Goal: Obtain resource: Obtain resource

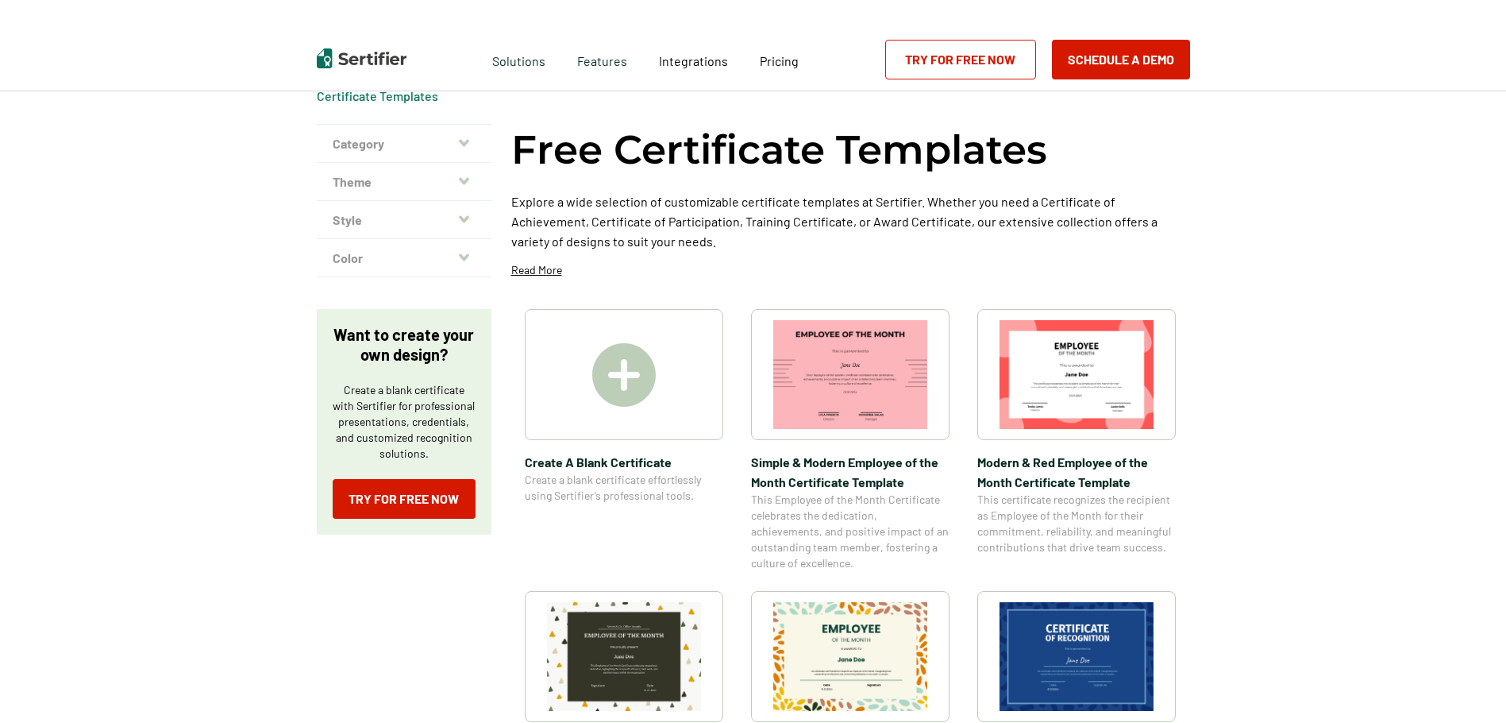
scroll to position [79, 0]
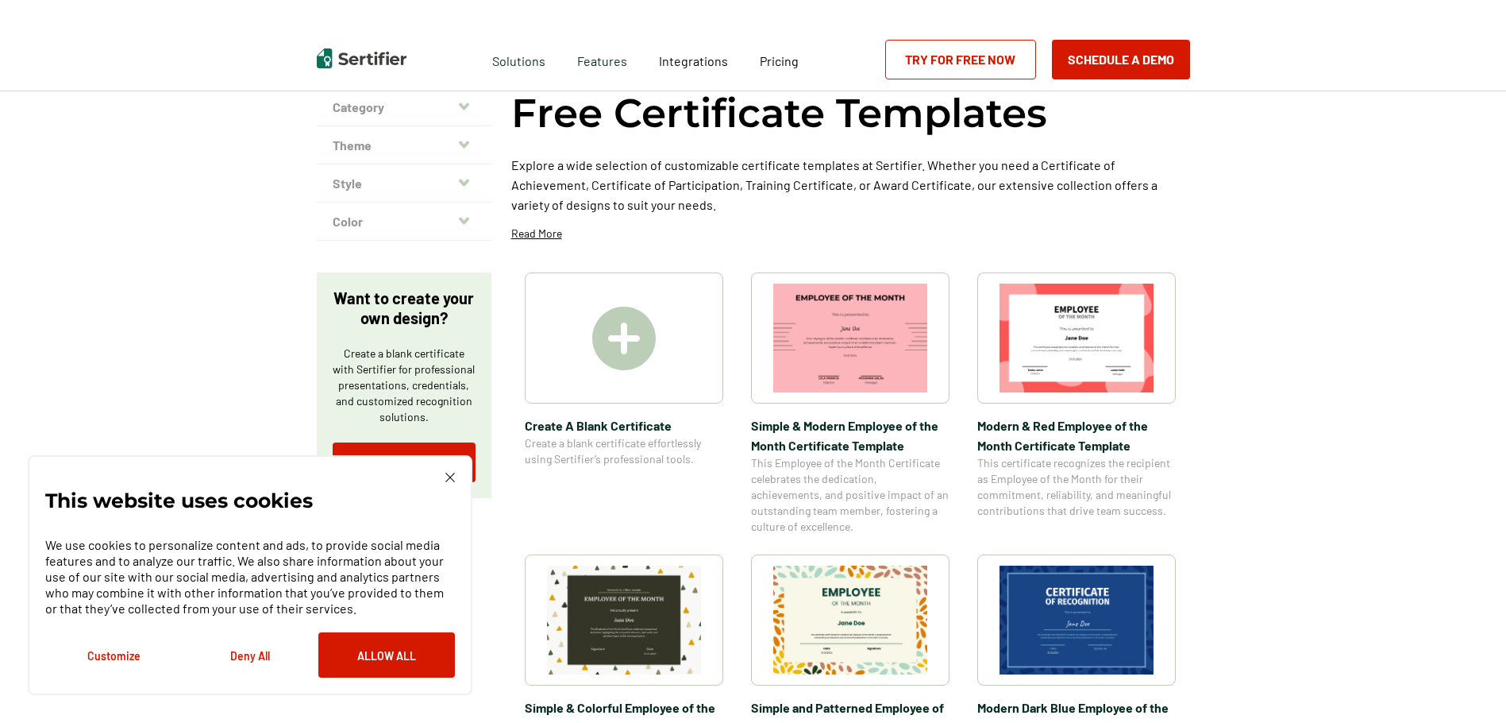
click at [1047, 603] on img at bounding box center [1077, 619] width 154 height 109
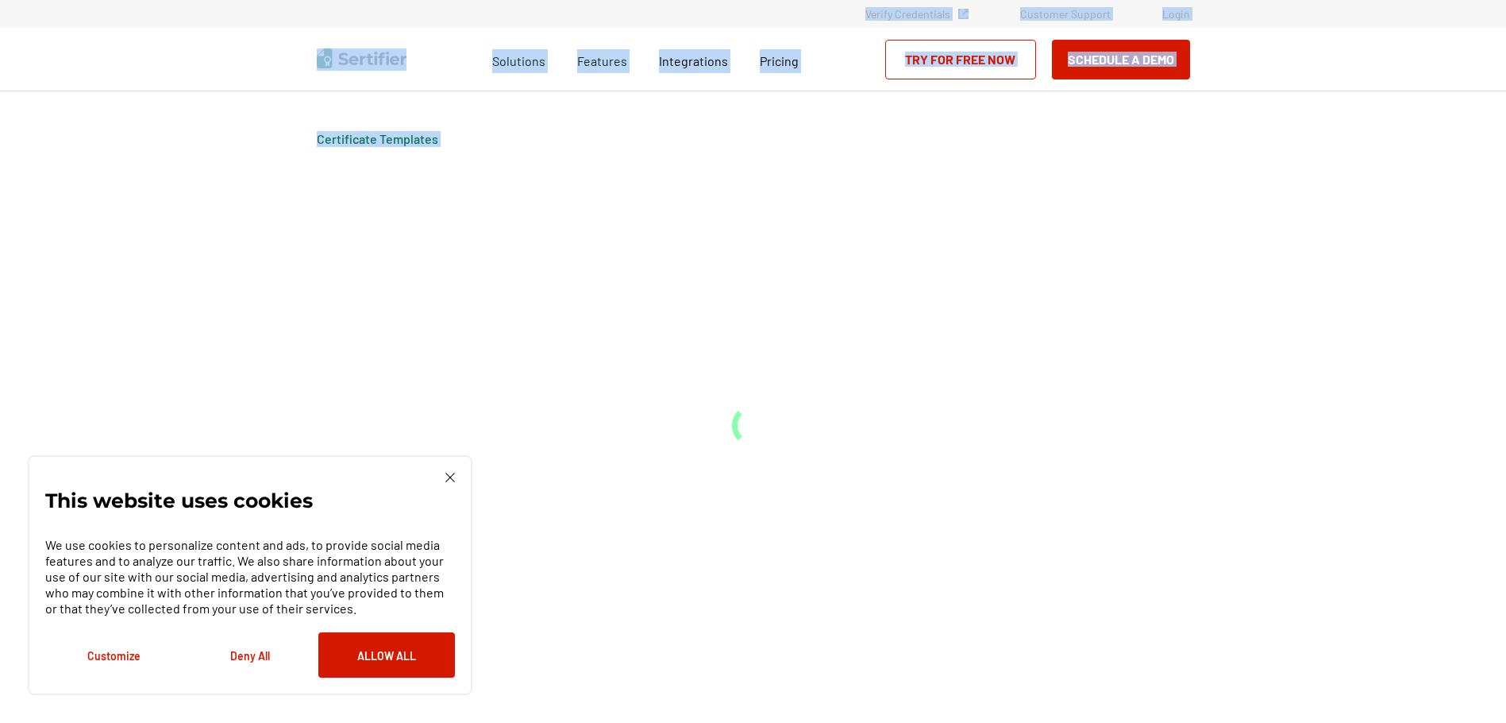
click at [1047, 603] on div "Certificate Templates" at bounding box center [753, 406] width 953 height 631
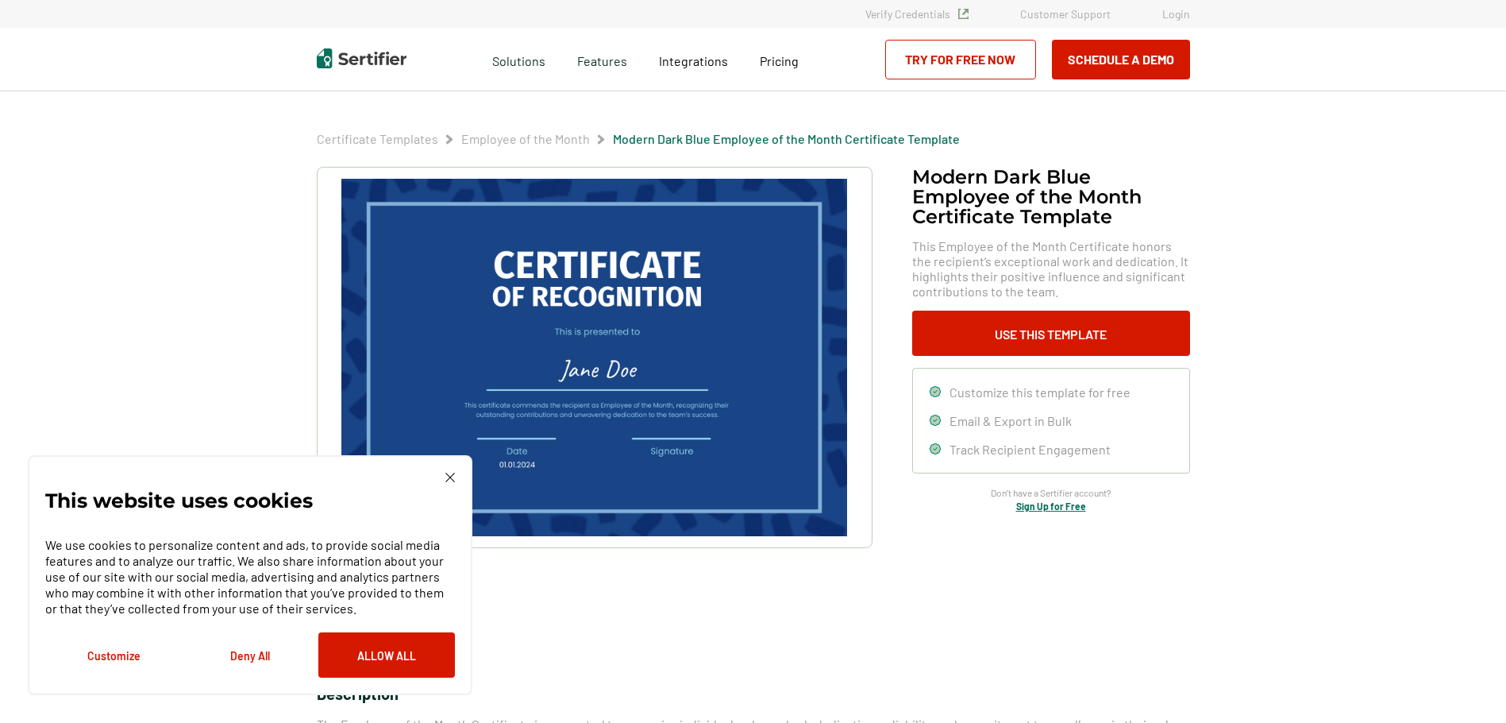
click at [454, 485] on div "This website uses cookies We use cookies to personalize content and ads, to pro…" at bounding box center [250, 575] width 410 height 205
click at [449, 480] on img at bounding box center [451, 478] width 10 height 10
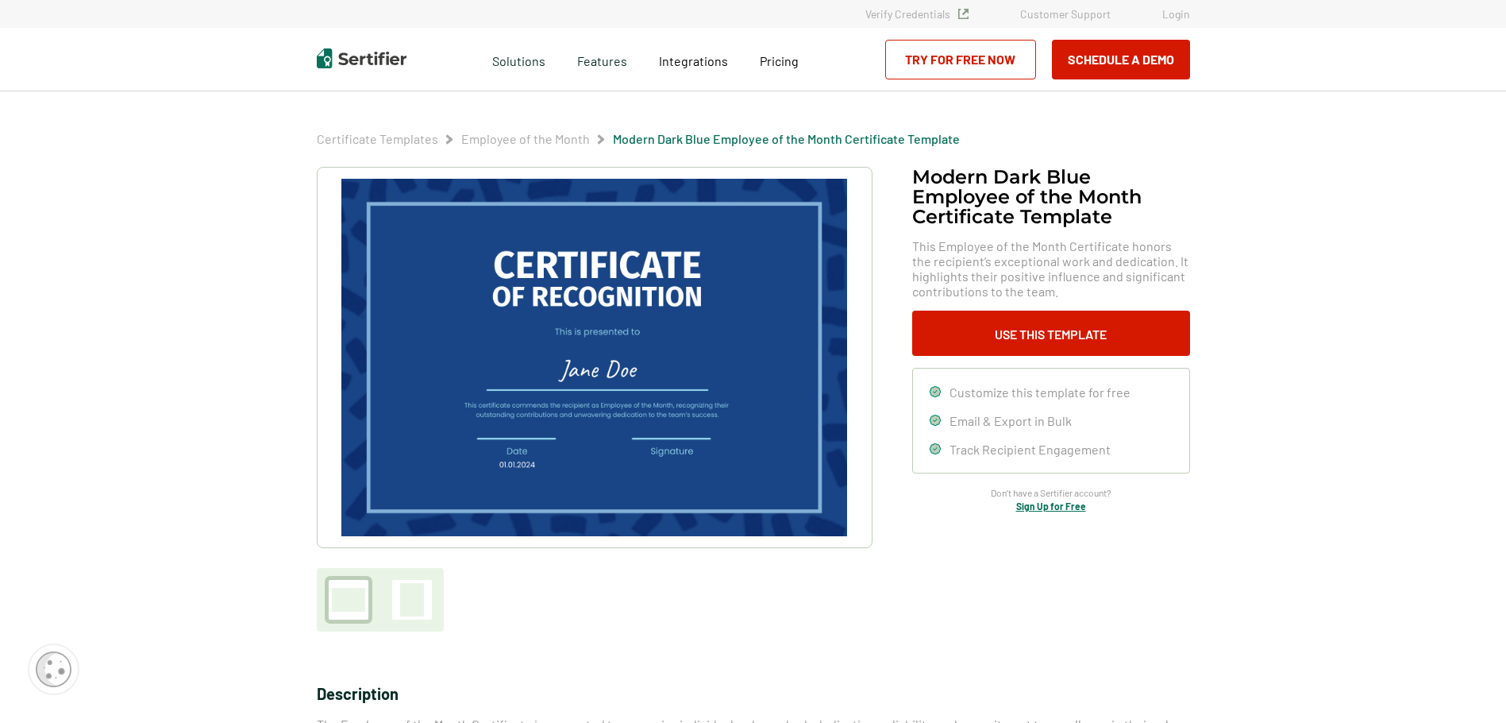
click at [608, 373] on img at bounding box center [593, 357] width 505 height 357
click at [1012, 332] on button "Use This Template" at bounding box center [1051, 333] width 278 height 45
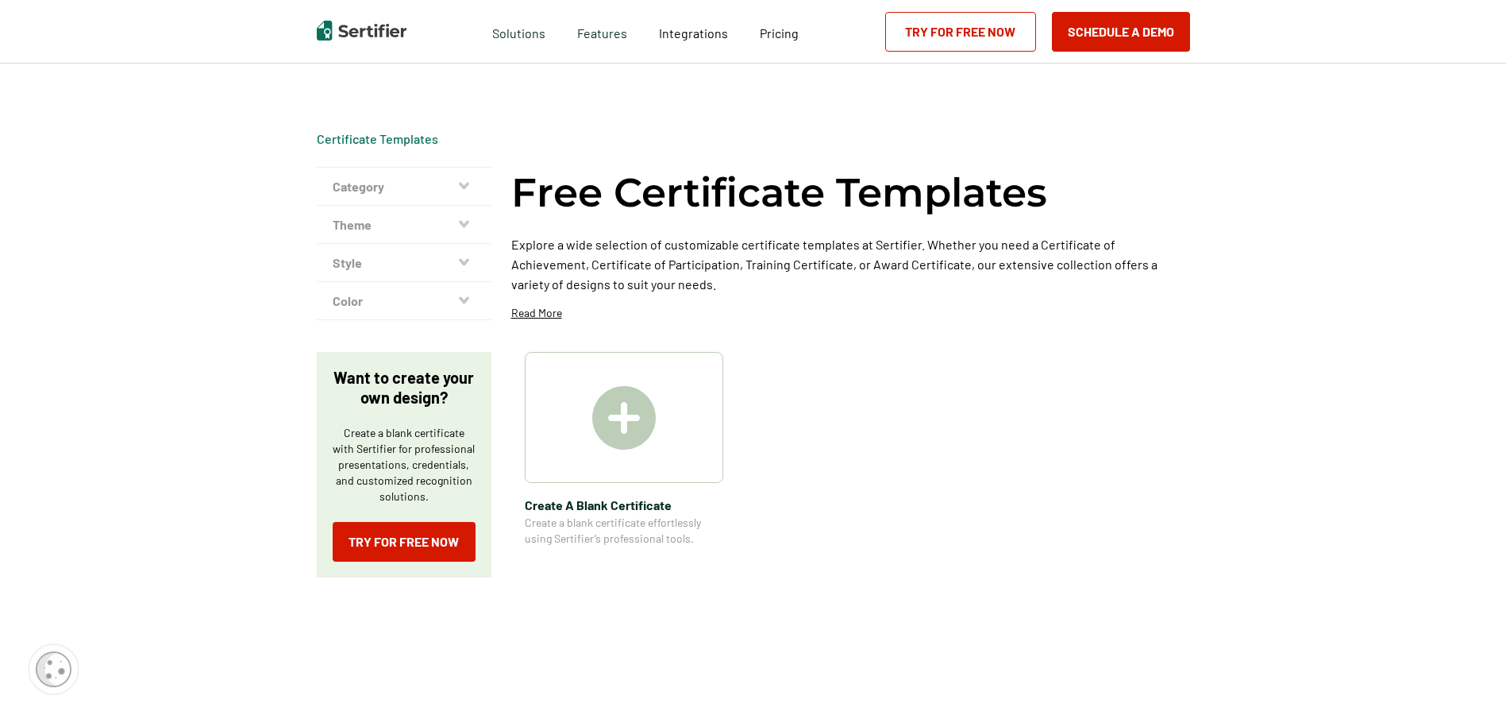
scroll to position [79, 0]
